Goal: Task Accomplishment & Management: Use online tool/utility

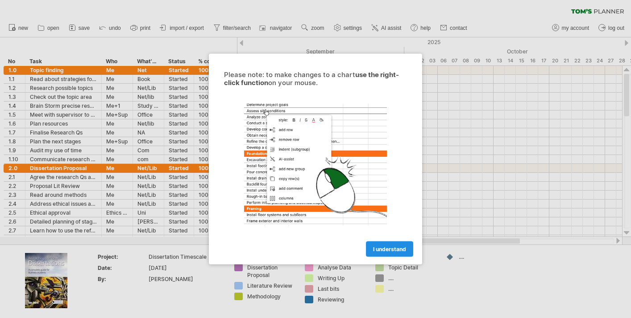
click at [377, 252] on span "I understand" at bounding box center [389, 249] width 33 height 7
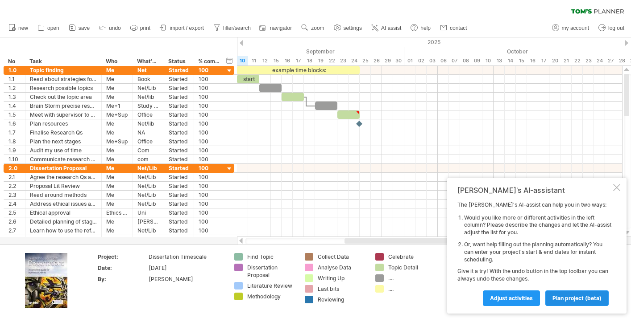
click at [553, 297] on span "plan project (beta)" at bounding box center [576, 298] width 49 height 7
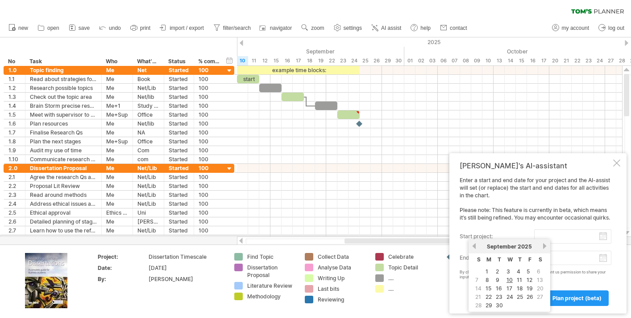
click at [543, 236] on input "start project:" at bounding box center [572, 237] width 77 height 14
click at [508, 282] on link "10" at bounding box center [509, 280] width 8 height 8
type input "********"
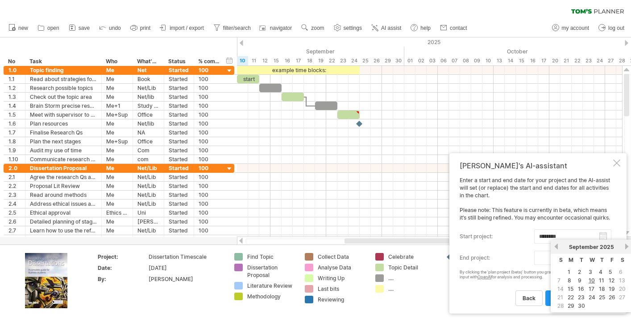
click at [542, 264] on input "end project:" at bounding box center [572, 258] width 77 height 14
click at [628, 248] on link "next" at bounding box center [626, 247] width 7 height 7
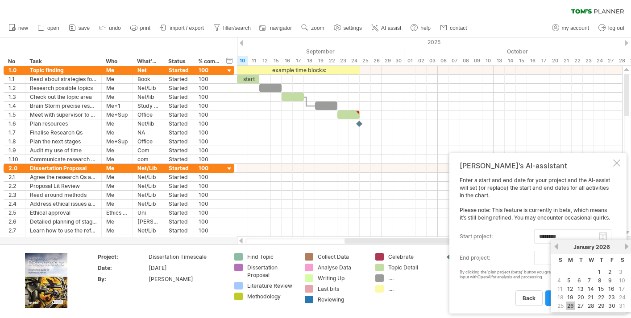
click at [574, 305] on link "26" at bounding box center [570, 306] width 8 height 8
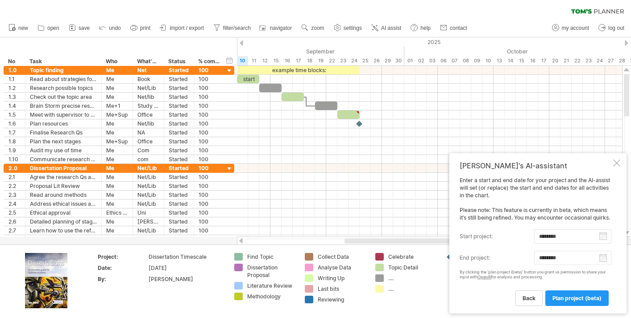
click at [603, 263] on body "progress(100%) Trying to reach [DOMAIN_NAME] Connected again... 0% clear filter…" at bounding box center [315, 160] width 631 height 320
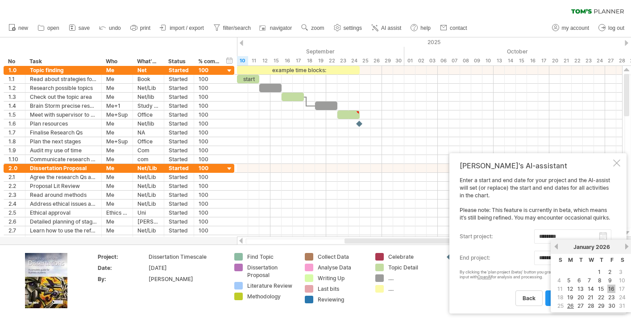
click at [611, 290] on link "16" at bounding box center [611, 289] width 8 height 8
type input "********"
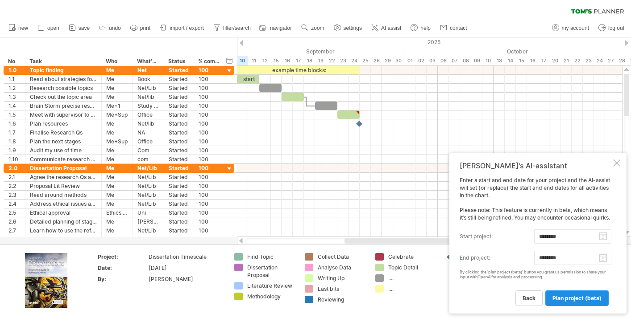
click at [555, 299] on span "plan project (beta)" at bounding box center [576, 298] width 49 height 7
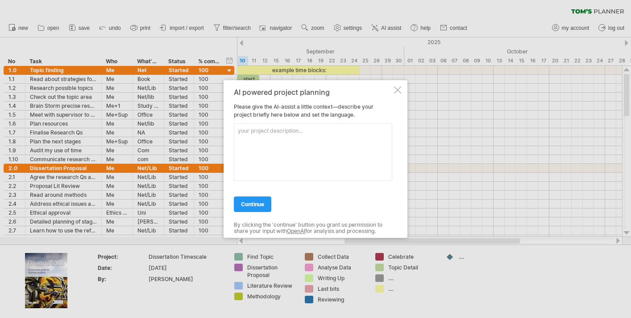
click at [296, 135] on textarea at bounding box center [313, 153] width 158 height 58
paste textarea "Punitive versus Restorative Behaviour Management in Secondary Education: Stakeh…"
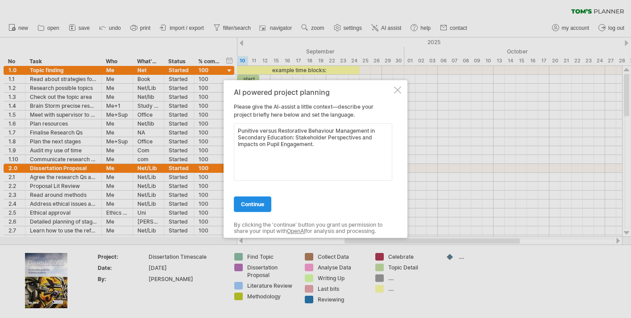
type textarea "Punitive versus Restorative Behaviour Management in Secondary Education: Stakeh…"
click at [260, 199] on link "continue" at bounding box center [252, 205] width 37 height 16
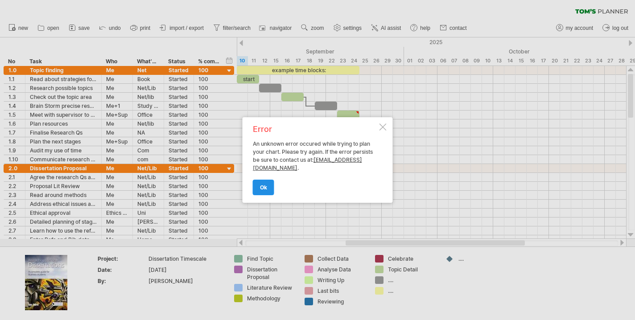
click at [264, 188] on span "ok" at bounding box center [263, 187] width 7 height 7
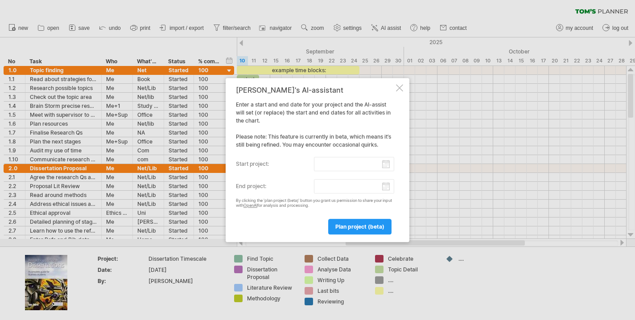
click at [348, 161] on input "start project:" at bounding box center [354, 164] width 81 height 14
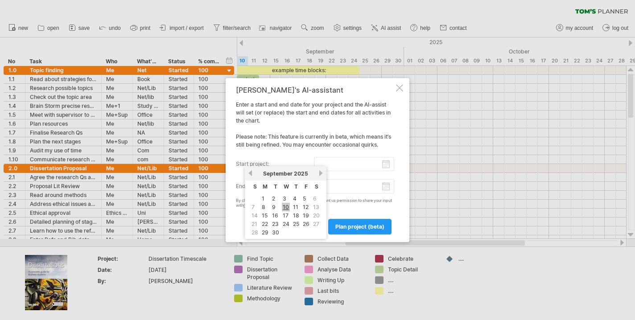
click at [286, 209] on link "10" at bounding box center [286, 207] width 8 height 8
type input "********"
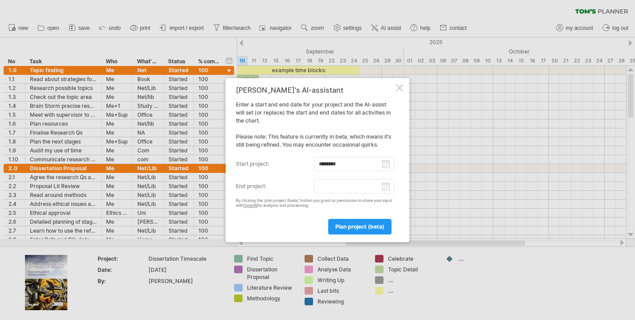
click at [333, 183] on input "end project:" at bounding box center [354, 186] width 81 height 14
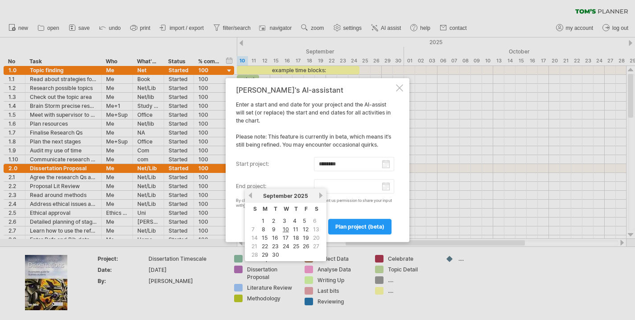
click at [320, 198] on link "next" at bounding box center [321, 195] width 7 height 7
click at [305, 238] on link "16" at bounding box center [306, 238] width 8 height 8
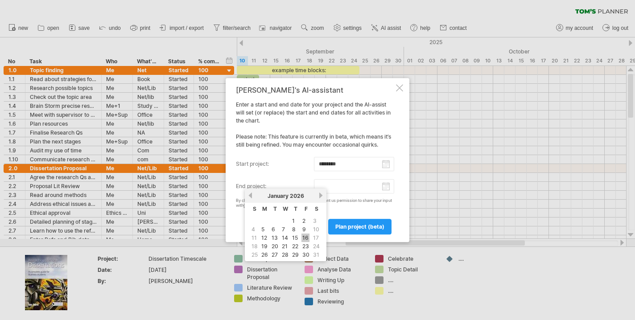
type input "********"
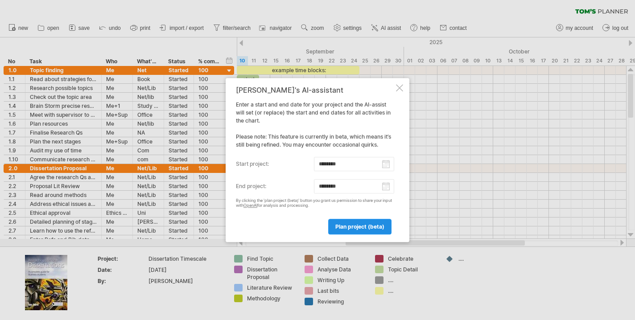
click at [358, 227] on span "plan project (beta)" at bounding box center [359, 226] width 49 height 7
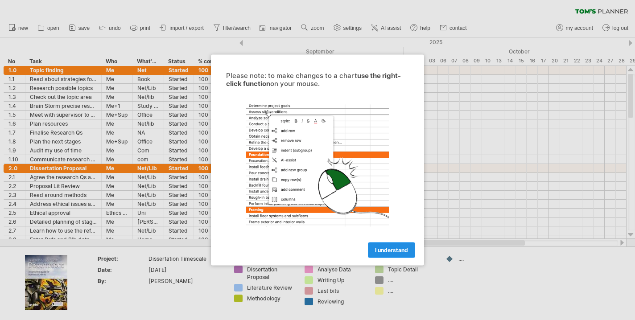
click at [390, 251] on span "I understand" at bounding box center [391, 250] width 33 height 7
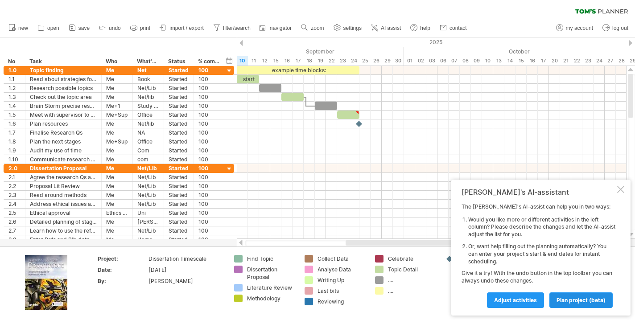
click at [566, 300] on span "plan project (beta)" at bounding box center [581, 300] width 49 height 7
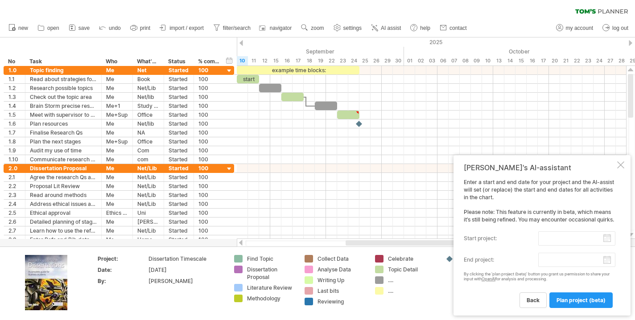
click at [552, 241] on input "start project:" at bounding box center [576, 239] width 77 height 14
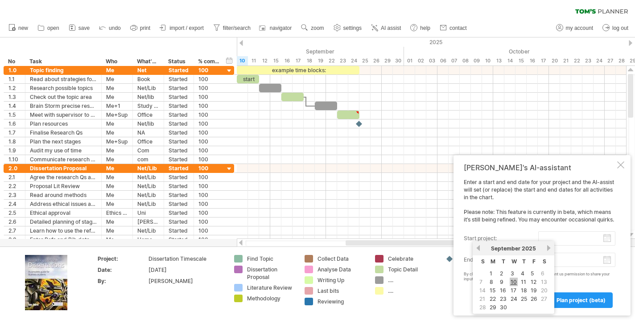
click at [516, 281] on link "10" at bounding box center [514, 282] width 8 height 8
type input "********"
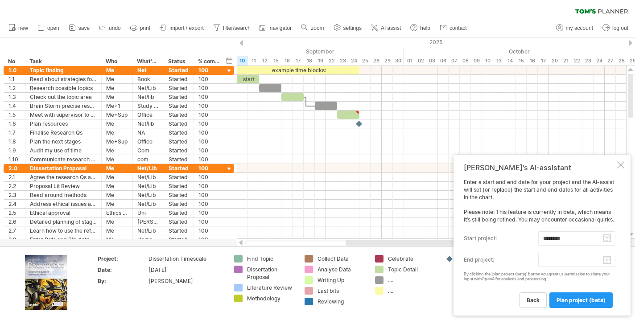
click at [555, 258] on body "progress(100%) Trying to reach [DOMAIN_NAME] Connected again... 0% clear filter…" at bounding box center [317, 161] width 635 height 322
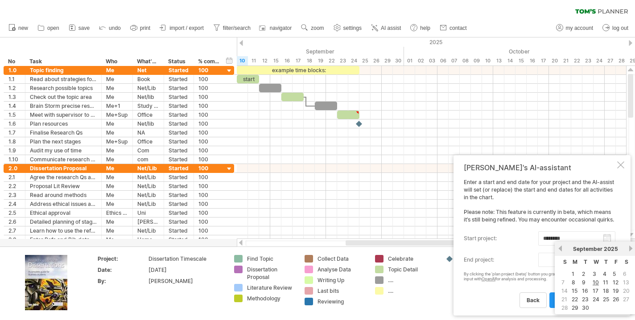
click at [630, 245] on div "previous next September 2025" at bounding box center [596, 249] width 82 height 14
click at [545, 267] on input "end project:" at bounding box center [576, 260] width 77 height 14
click at [550, 267] on input "end project:" at bounding box center [576, 260] width 77 height 14
click at [633, 248] on link "next" at bounding box center [631, 248] width 7 height 7
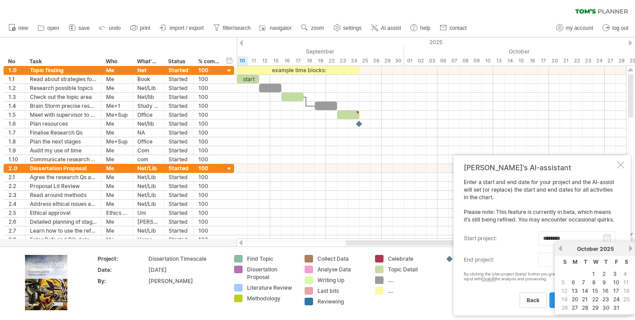
click at [633, 248] on link "next" at bounding box center [631, 248] width 7 height 7
click at [615, 292] on link "16" at bounding box center [616, 291] width 8 height 8
type input "********"
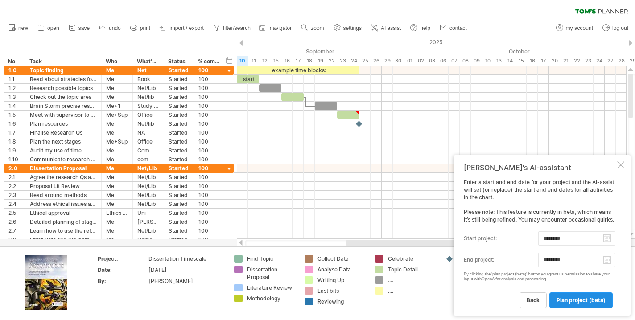
click at [582, 302] on span "plan project (beta)" at bounding box center [581, 300] width 49 height 7
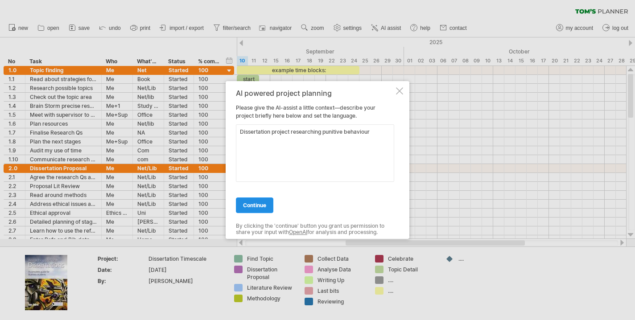
type textarea "Dissertation project researching punitive behaviour"
click at [253, 210] on link "continue" at bounding box center [254, 206] width 37 height 16
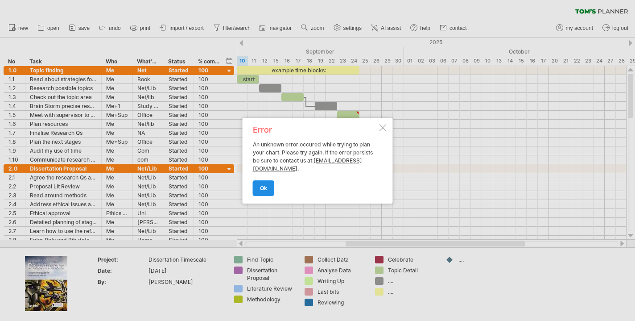
click at [269, 183] on link "ok" at bounding box center [263, 188] width 21 height 16
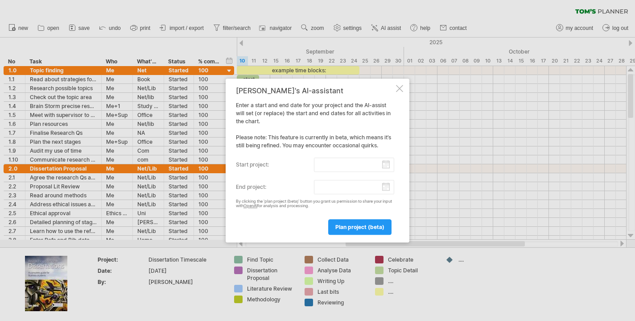
click at [403, 88] on div "Tom's AI-assistant Enter a start and end date for your project and the AI-assis…" at bounding box center [318, 161] width 184 height 164
click at [397, 90] on div at bounding box center [399, 88] width 7 height 7
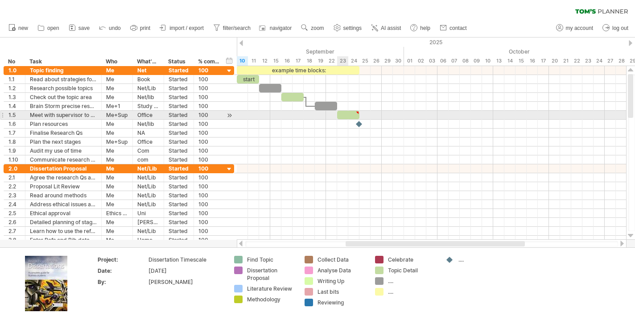
click at [344, 113] on div at bounding box center [348, 115] width 22 height 8
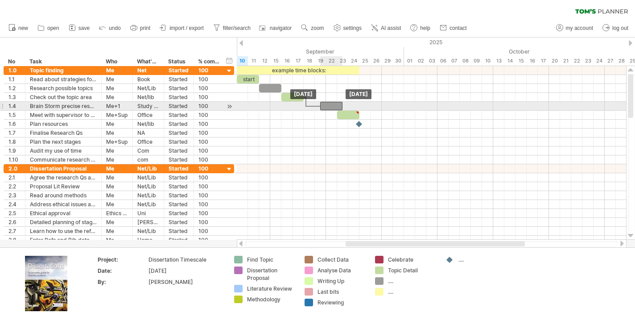
click at [330, 103] on div at bounding box center [331, 106] width 22 height 8
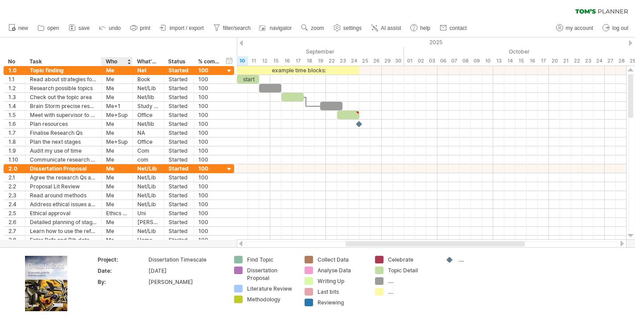
drag, startPoint x: 101, startPoint y: 62, endPoint x: 117, endPoint y: 62, distance: 16.5
click at [117, 62] on div "**********" at bounding box center [114, 61] width 221 height 9
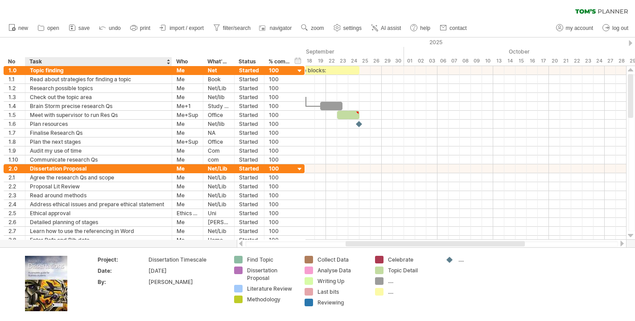
drag, startPoint x: 99, startPoint y: 59, endPoint x: 170, endPoint y: 61, distance: 70.5
click at [170, 61] on div at bounding box center [171, 61] width 3 height 9
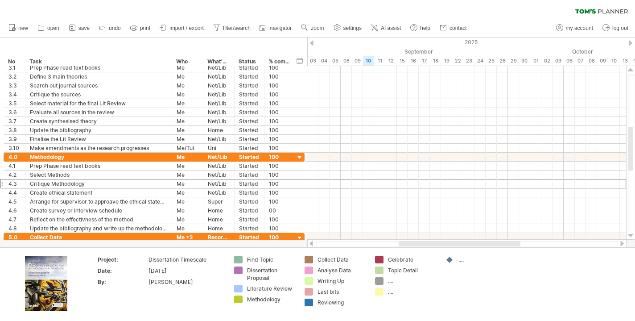
click at [130, 186] on div "Critique Methodology" at bounding box center [98, 183] width 137 height 8
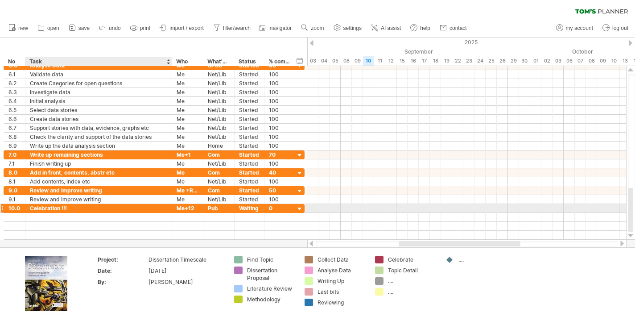
click at [102, 211] on div "Celebration !!!" at bounding box center [98, 208] width 137 height 8
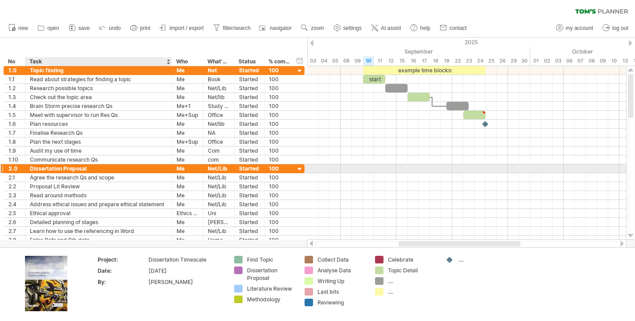
click at [87, 167] on div "Dissertation Proposal" at bounding box center [98, 168] width 137 height 8
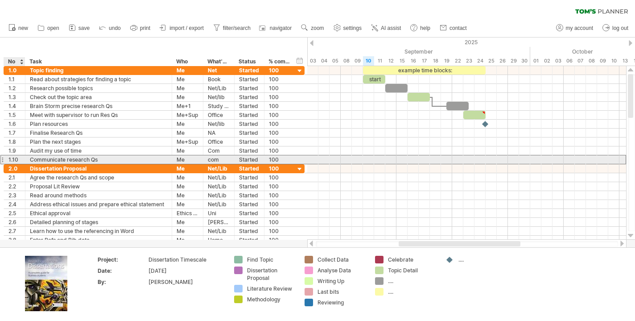
click at [18, 163] on div "1.10" at bounding box center [14, 159] width 12 height 8
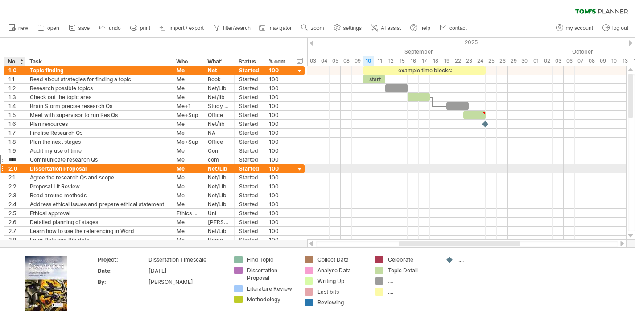
click at [20, 171] on div "2.0" at bounding box center [14, 168] width 12 height 8
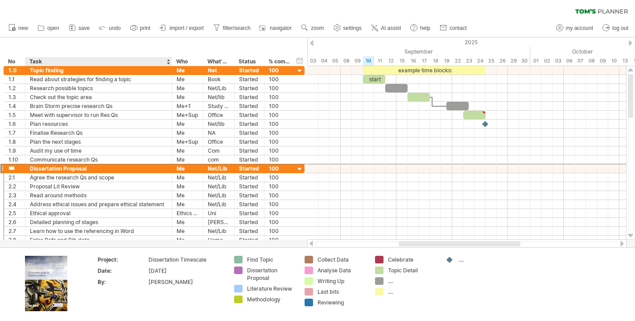
drag, startPoint x: 19, startPoint y: 169, endPoint x: 74, endPoint y: 244, distance: 93.5
click at [74, 244] on div "Trying to reach plan.tomsplanner.com Connected again... 0% clear filter new *" at bounding box center [317, 160] width 635 height 321
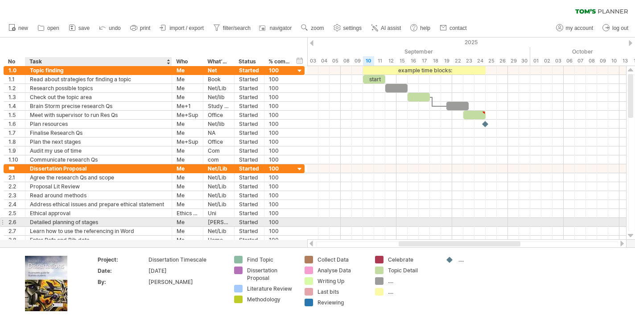
click at [96, 222] on div "Detailed planning of stages" at bounding box center [98, 222] width 137 height 8
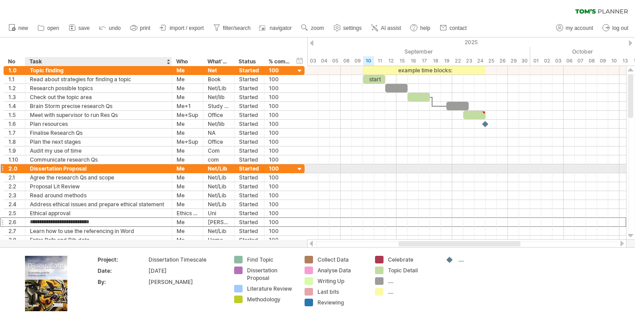
drag, startPoint x: 96, startPoint y: 222, endPoint x: 90, endPoint y: 169, distance: 53.4
click at [90, 169] on div "**********" at bounding box center [154, 204] width 301 height 80
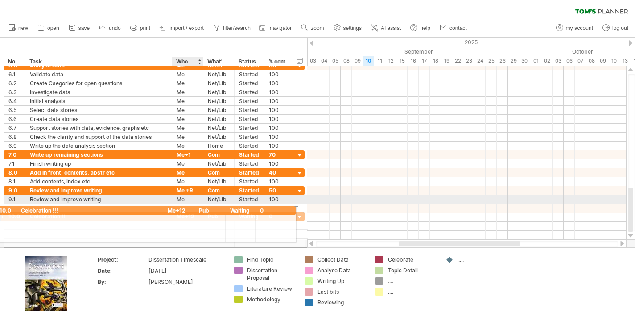
drag, startPoint x: 199, startPoint y: 209, endPoint x: 180, endPoint y: 209, distance: 19.2
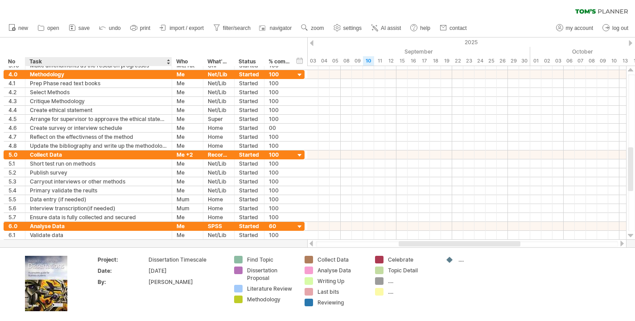
click at [100, 62] on div "Task" at bounding box center [97, 61] width 137 height 9
click at [54, 26] on span "open" at bounding box center [53, 28] width 12 height 6
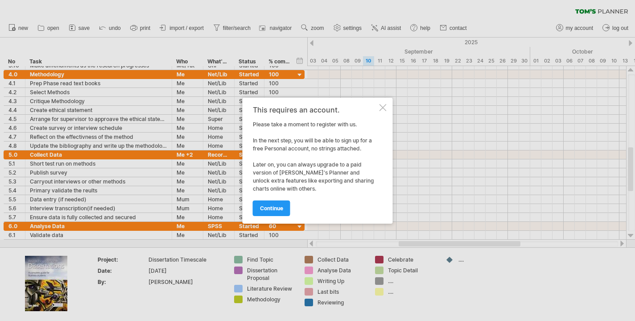
click at [384, 109] on div at bounding box center [383, 107] width 7 height 7
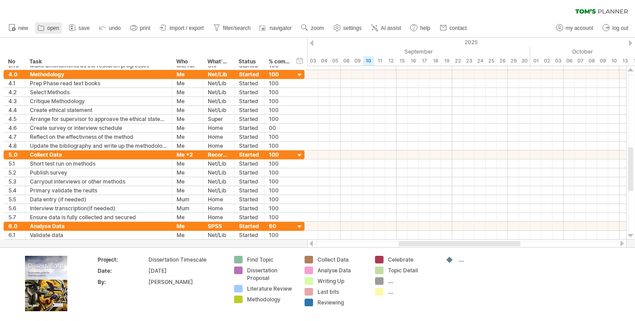
click at [53, 29] on span "open" at bounding box center [53, 28] width 12 height 6
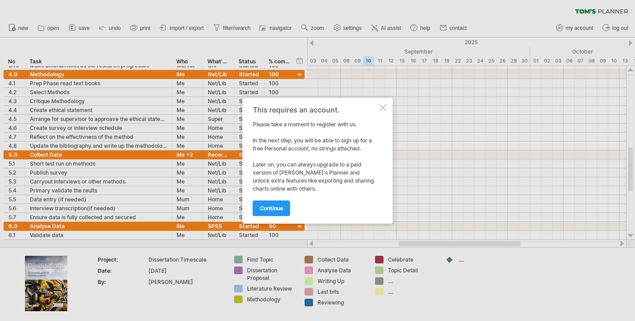
click at [383, 103] on div "This requires an account. Please take a moment to register with us. In the next…" at bounding box center [318, 161] width 150 height 126
click at [381, 106] on div at bounding box center [383, 107] width 7 height 7
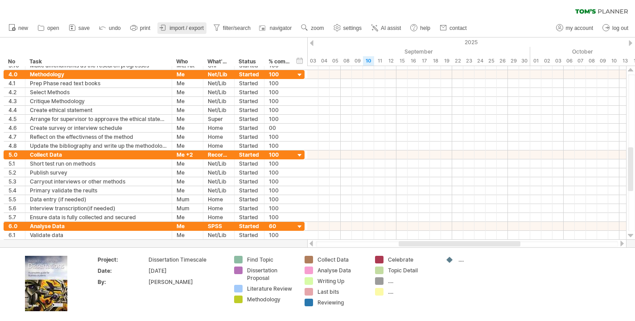
click at [182, 30] on span "import / export" at bounding box center [187, 28] width 34 height 6
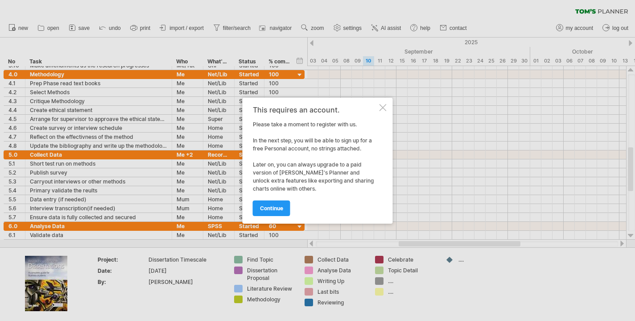
click at [385, 103] on div "This requires an account. Please take a moment to register with us. In the next…" at bounding box center [318, 161] width 150 height 126
click at [383, 106] on div at bounding box center [383, 107] width 7 height 7
